Goal: Transaction & Acquisition: Subscribe to service/newsletter

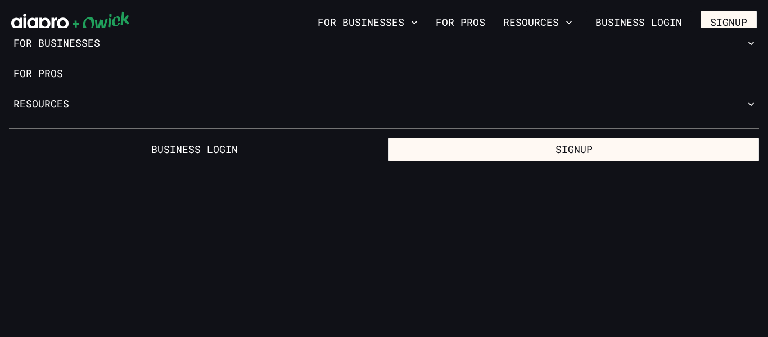
click at [353, 126] on div at bounding box center [384, 124] width 768 height 10
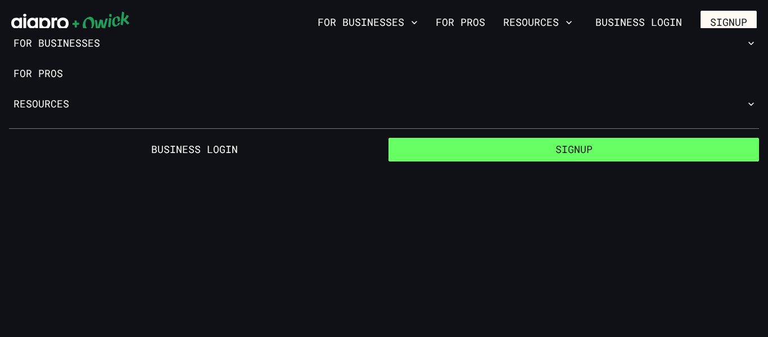
click at [353, 146] on button "Signup" at bounding box center [573, 150] width 370 height 24
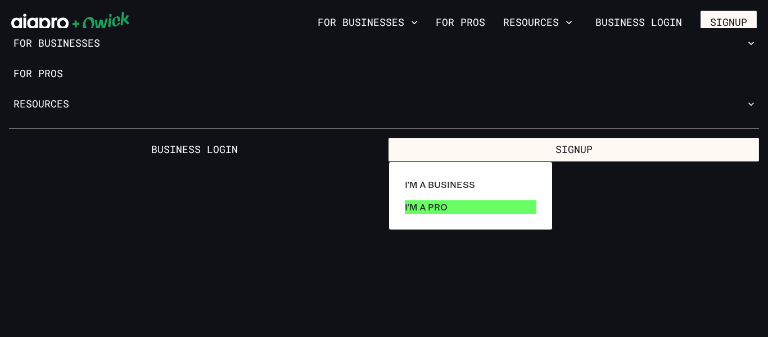
click at [353, 210] on p "I'm a Pro" at bounding box center [426, 206] width 43 height 13
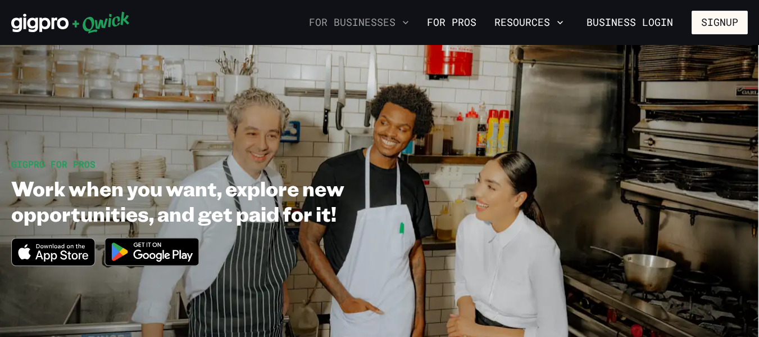
click at [353, 13] on button "For Businesses" at bounding box center [359, 22] width 109 height 19
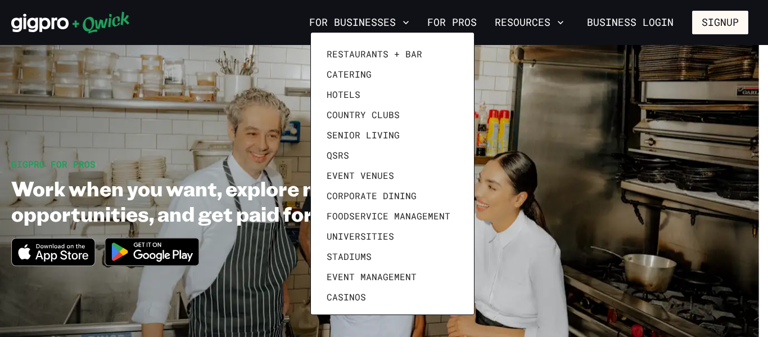
click at [353, 24] on div at bounding box center [384, 168] width 768 height 337
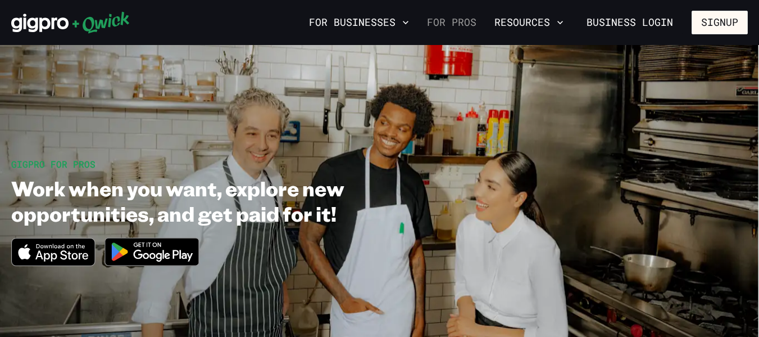
click at [353, 30] on link "For Pros" at bounding box center [452, 22] width 58 height 19
click at [353, 25] on button "Resources" at bounding box center [529, 22] width 78 height 19
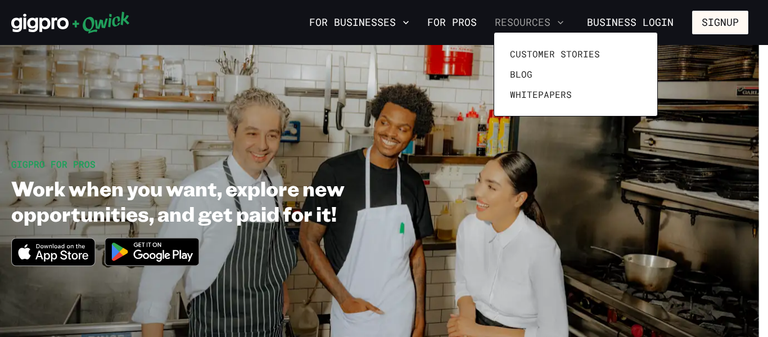
click at [353, 25] on div at bounding box center [384, 168] width 768 height 337
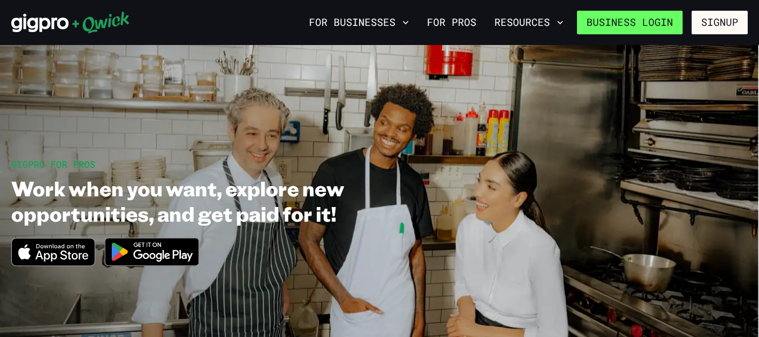
click at [353, 23] on link "Business Login" at bounding box center [630, 23] width 106 height 24
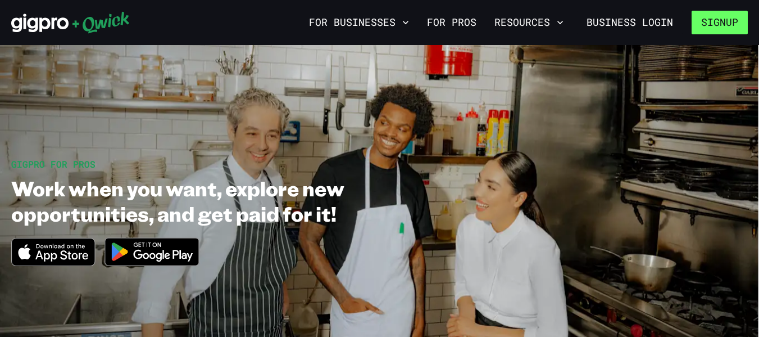
click at [353, 21] on button "Signup" at bounding box center [720, 23] width 56 height 24
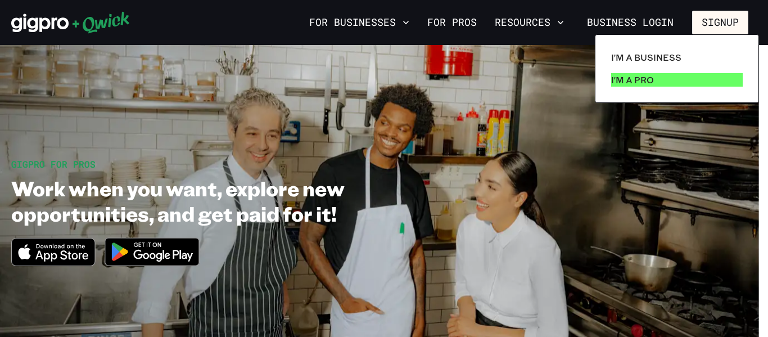
click at [353, 71] on link "I'm a Pro" at bounding box center [676, 80] width 140 height 22
click at [353, 76] on p "I'm a Pro" at bounding box center [632, 79] width 43 height 13
click at [353, 76] on link "I'm a Pro" at bounding box center [676, 80] width 140 height 22
click at [353, 14] on div at bounding box center [384, 168] width 768 height 337
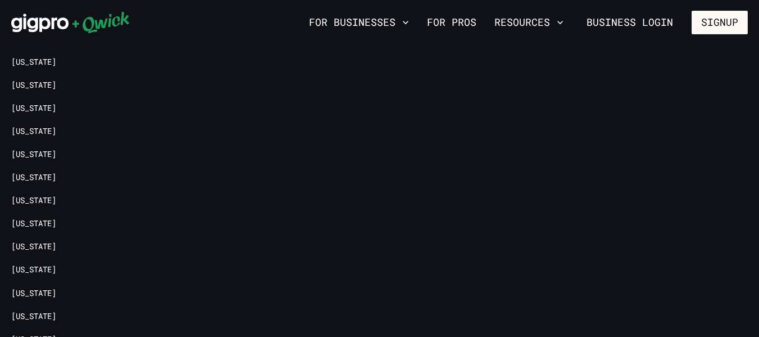
scroll to position [2363, 0]
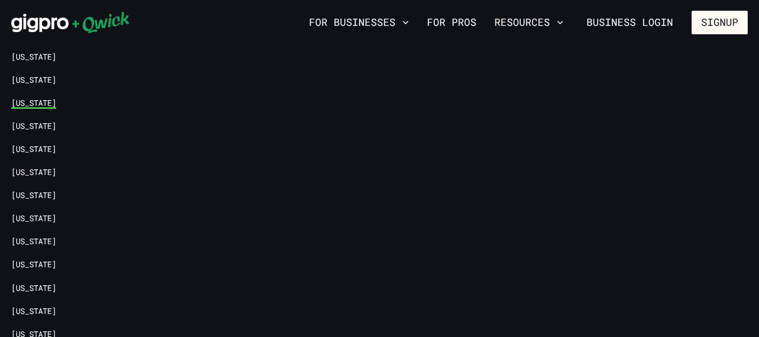
click at [40, 98] on link "[US_STATE]" at bounding box center [33, 103] width 45 height 11
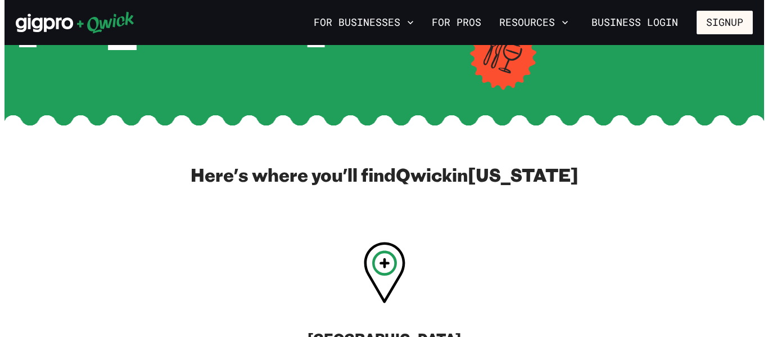
scroll to position [46, 0]
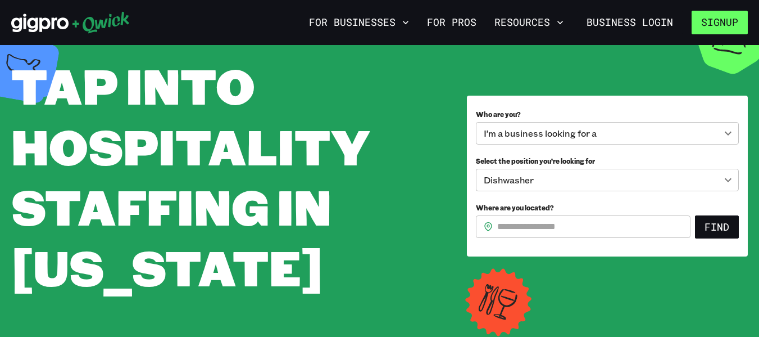
click at [353, 14] on button "Signup" at bounding box center [720, 23] width 56 height 24
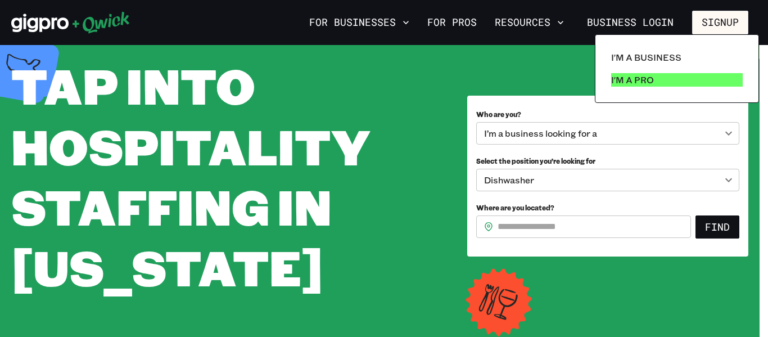
click at [353, 76] on p "I'm a Pro" at bounding box center [632, 79] width 43 height 13
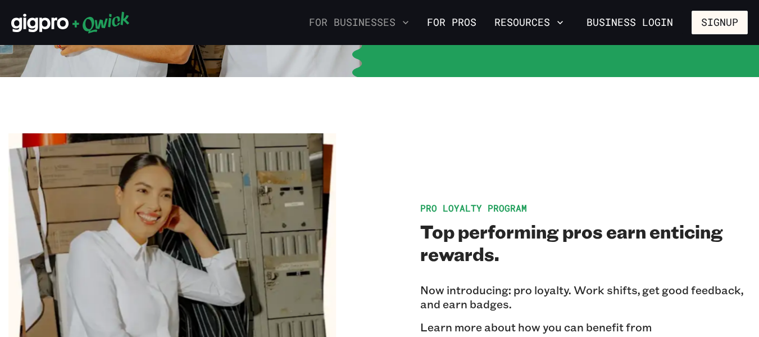
scroll to position [2045, 0]
